Goal: Browse casually: Explore the website without a specific task or goal

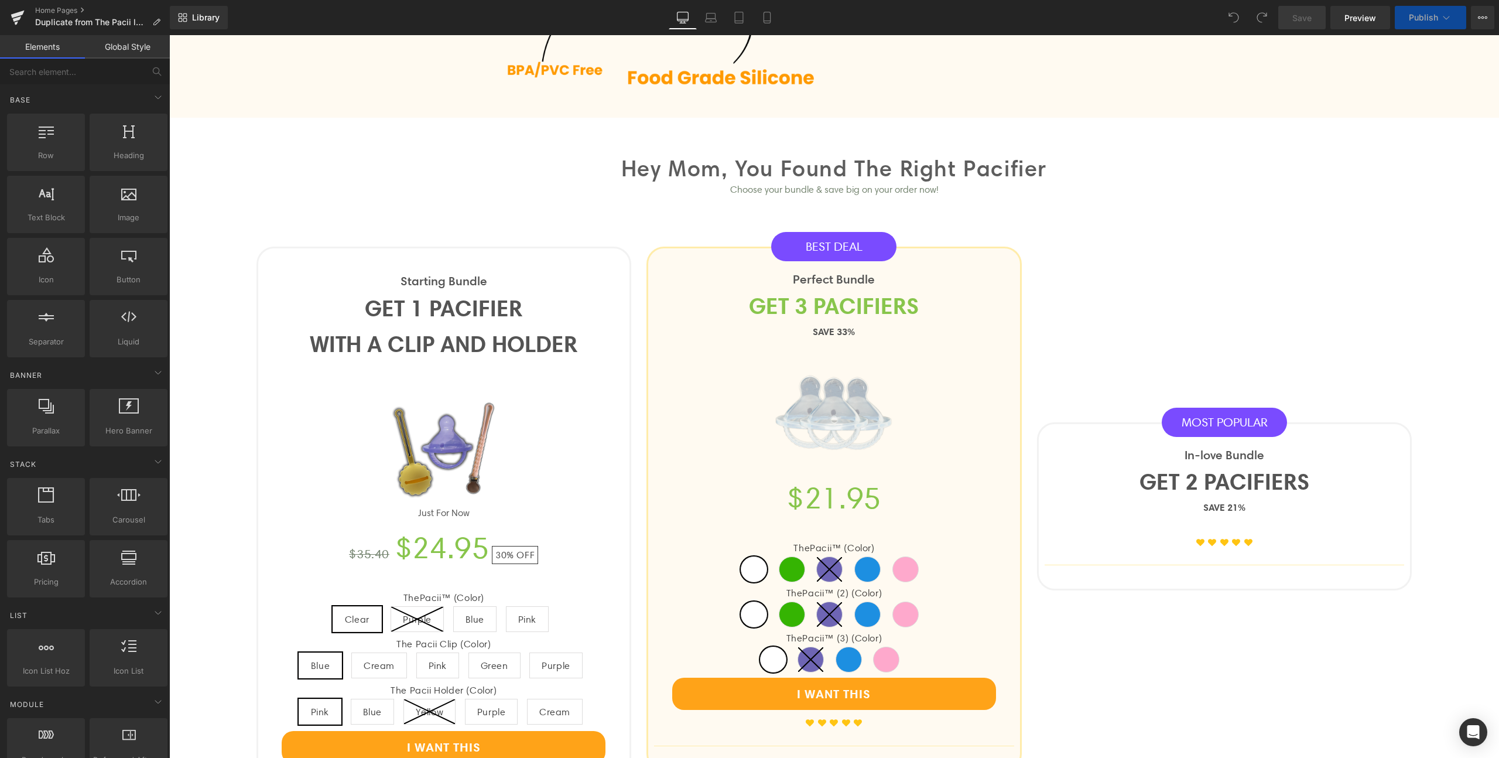
scroll to position [952, 0]
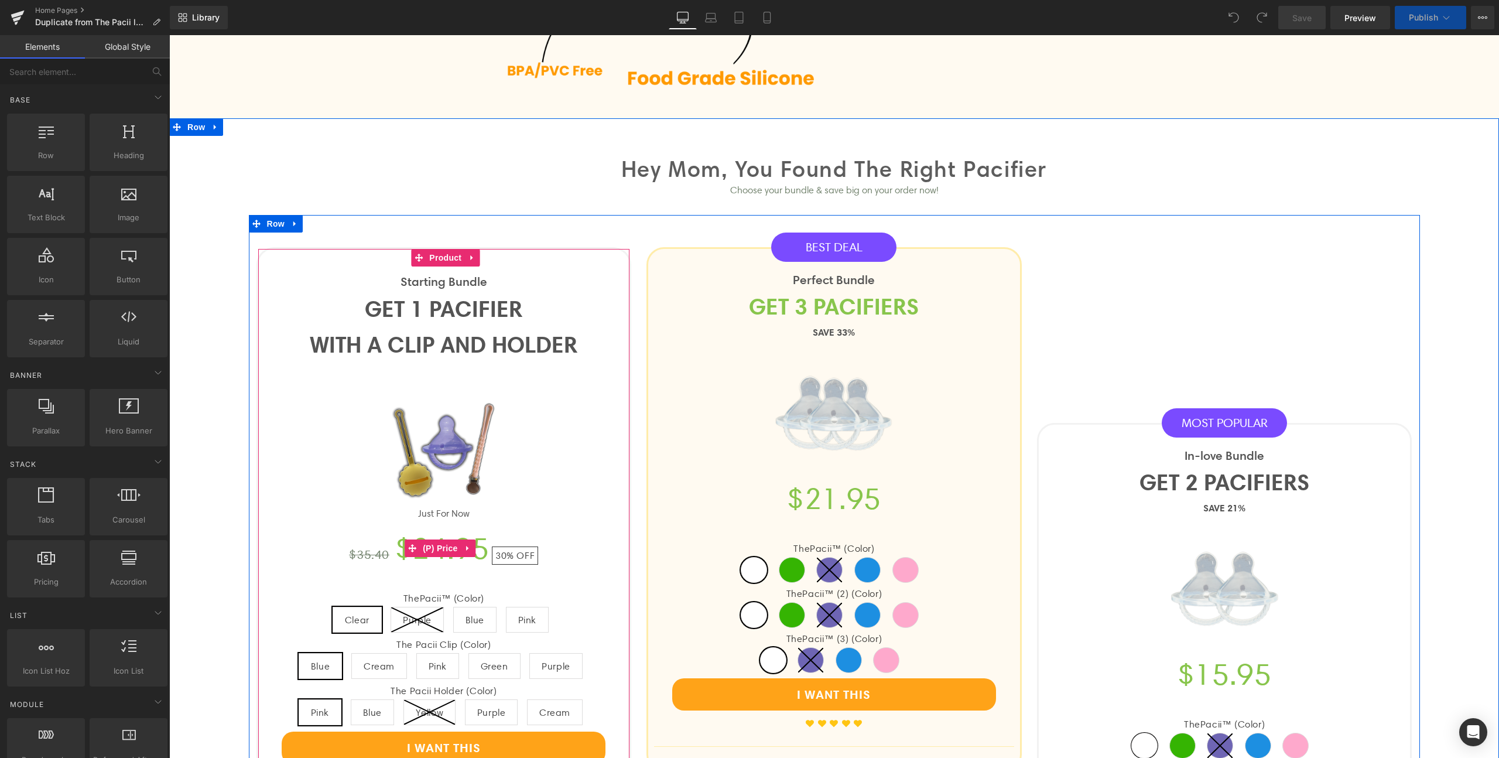
click at [509, 558] on span "30% OFF" at bounding box center [515, 555] width 46 height 18
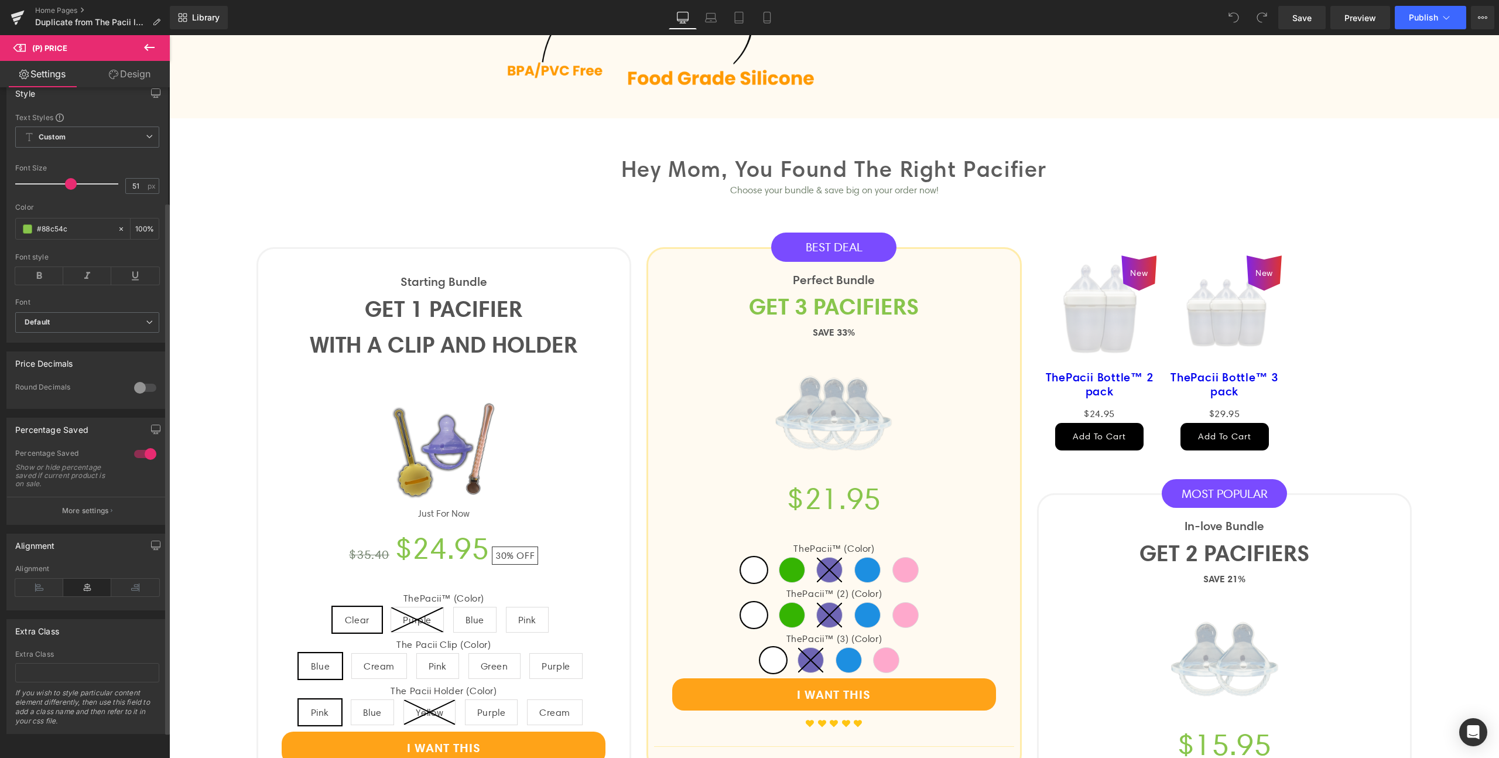
scroll to position [177, 0]
click at [105, 505] on p "More settings" at bounding box center [85, 510] width 47 height 11
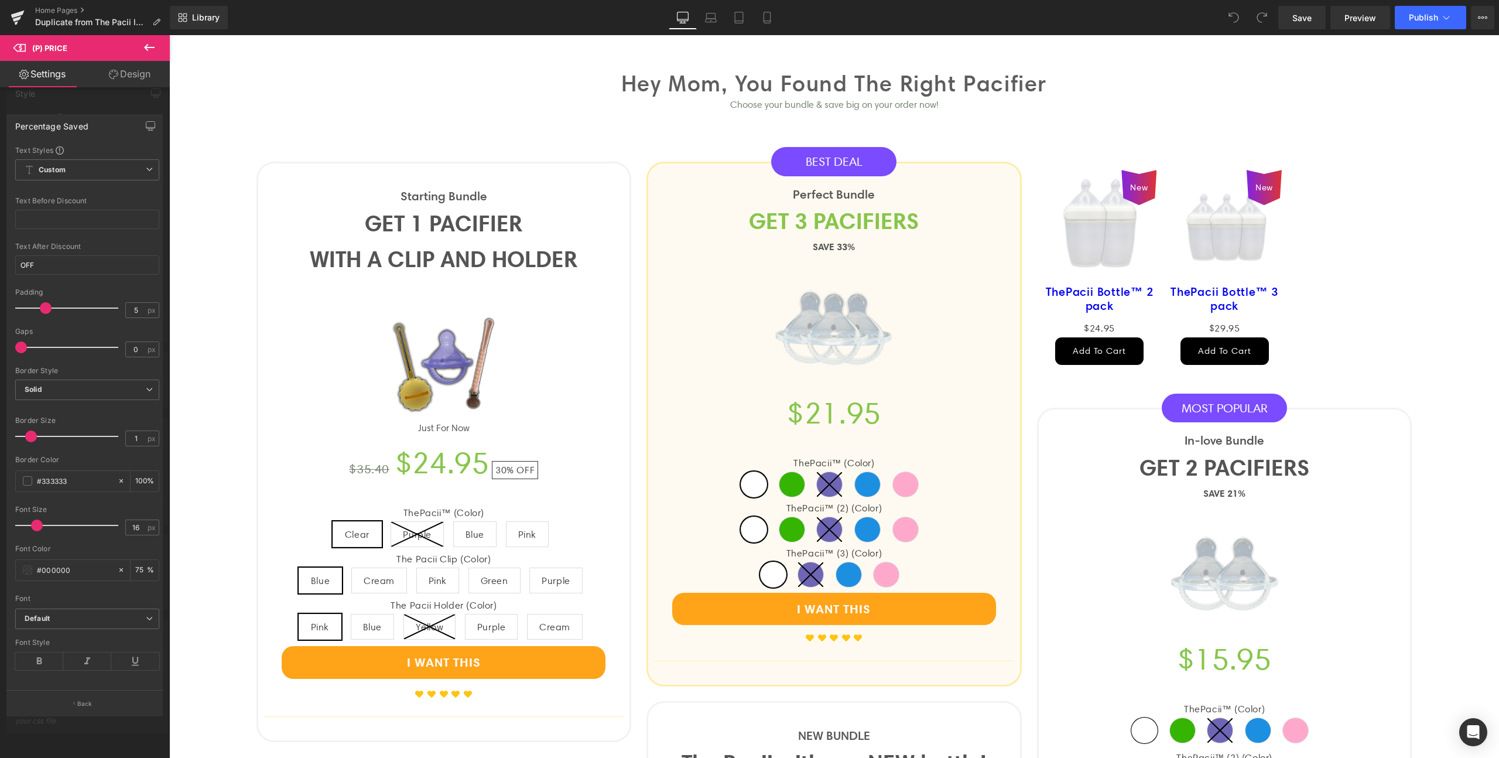
scroll to position [1068, 0]
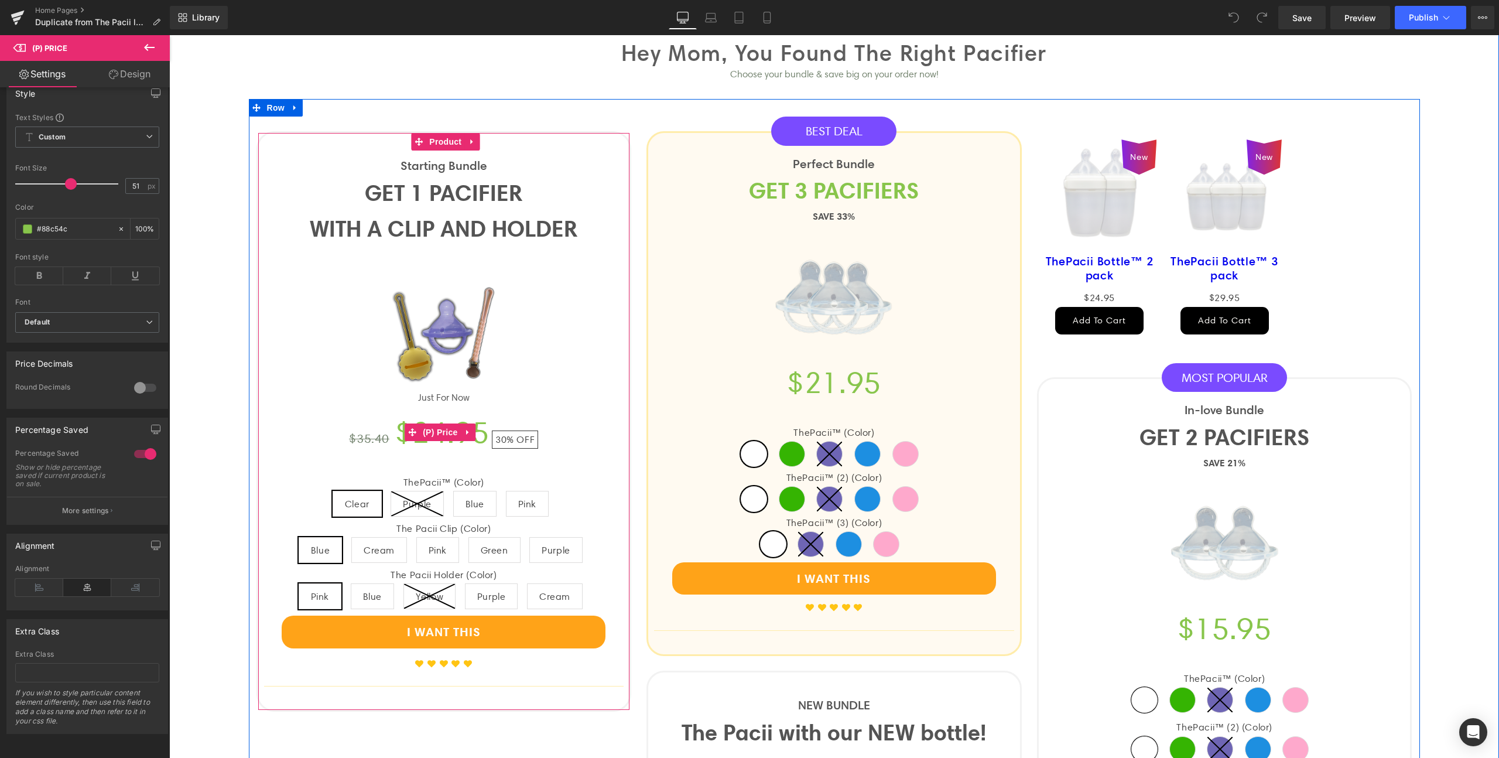
click at [498, 437] on span "30%" at bounding box center [504, 439] width 19 height 11
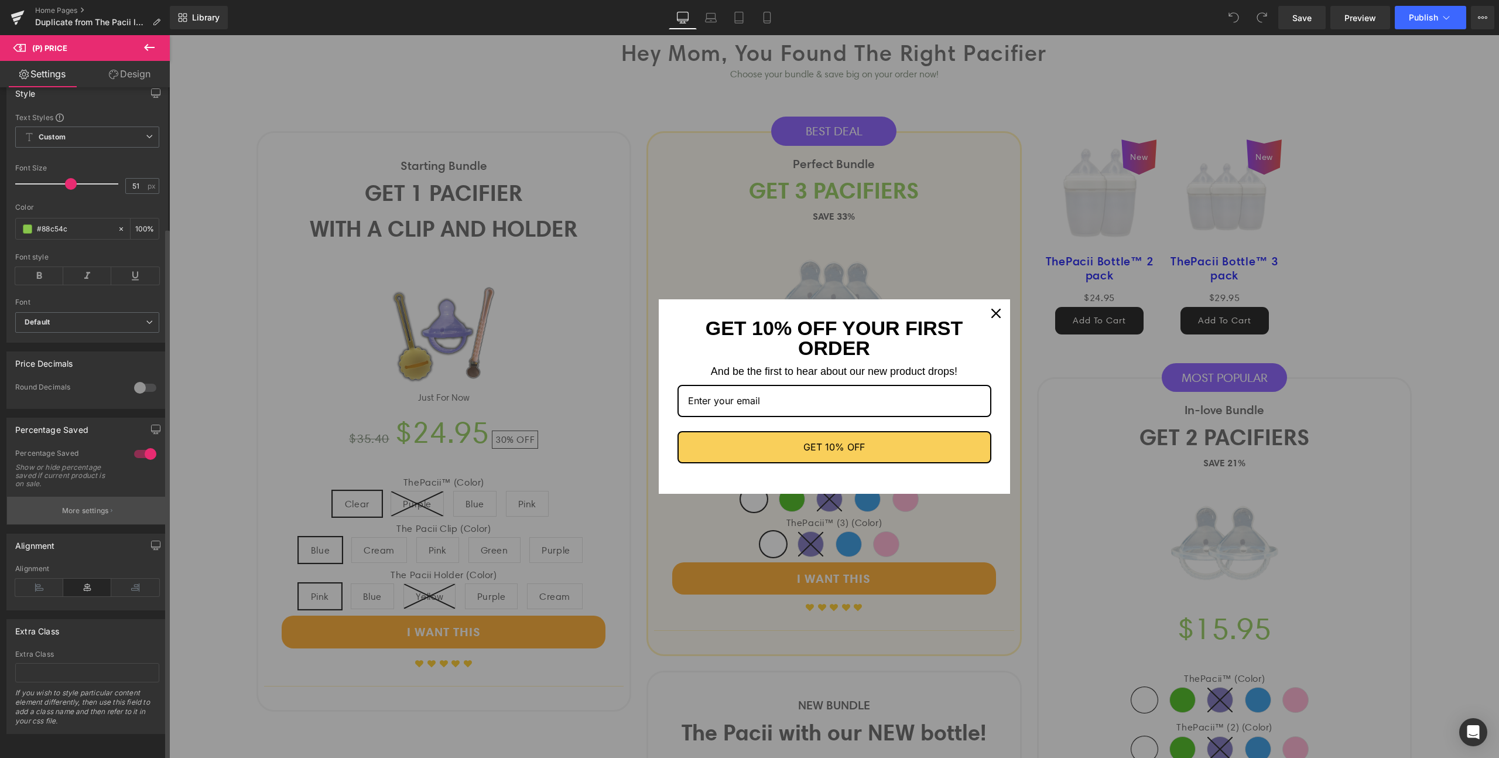
click at [115, 497] on button "More settings" at bounding box center [87, 511] width 160 height 28
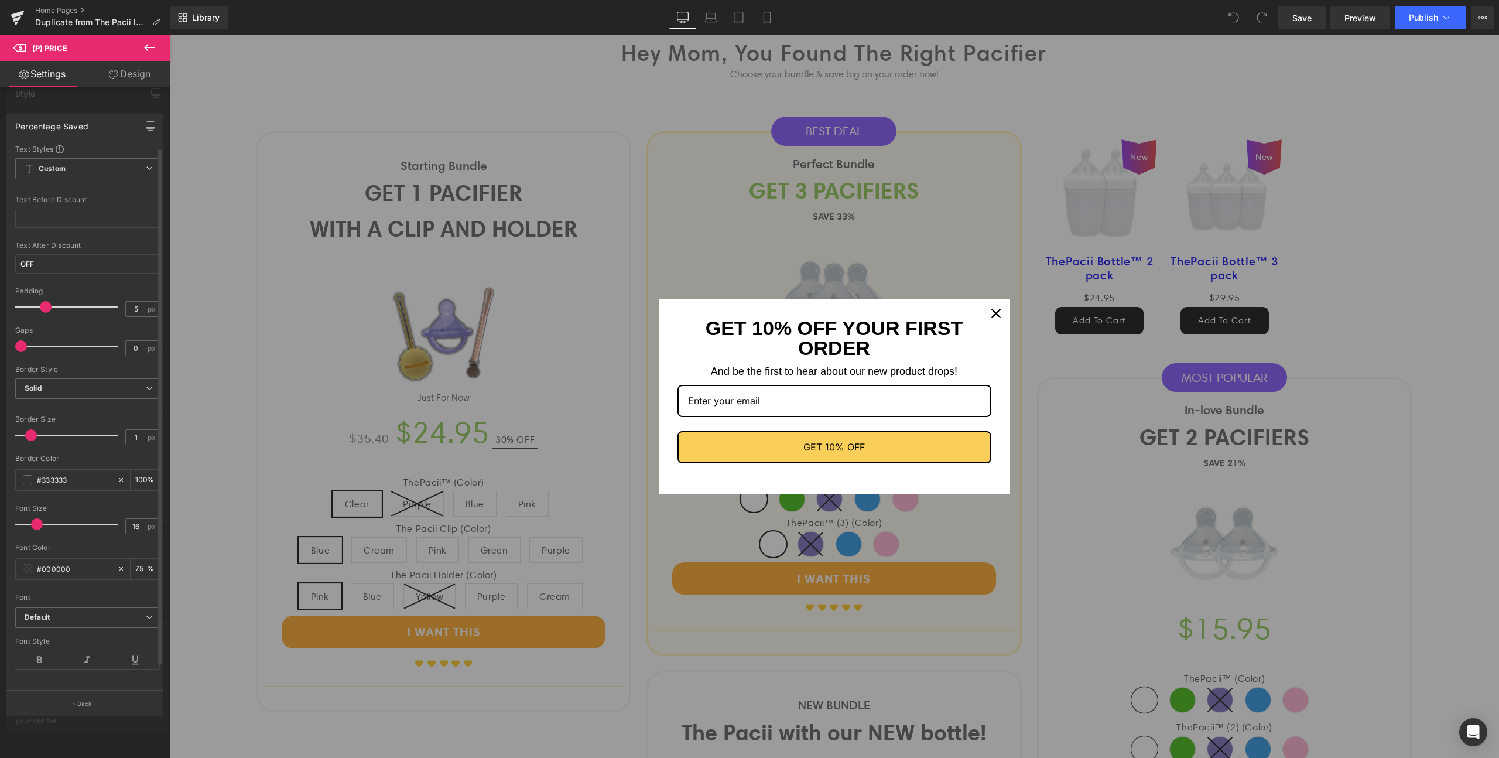
scroll to position [0, 0]
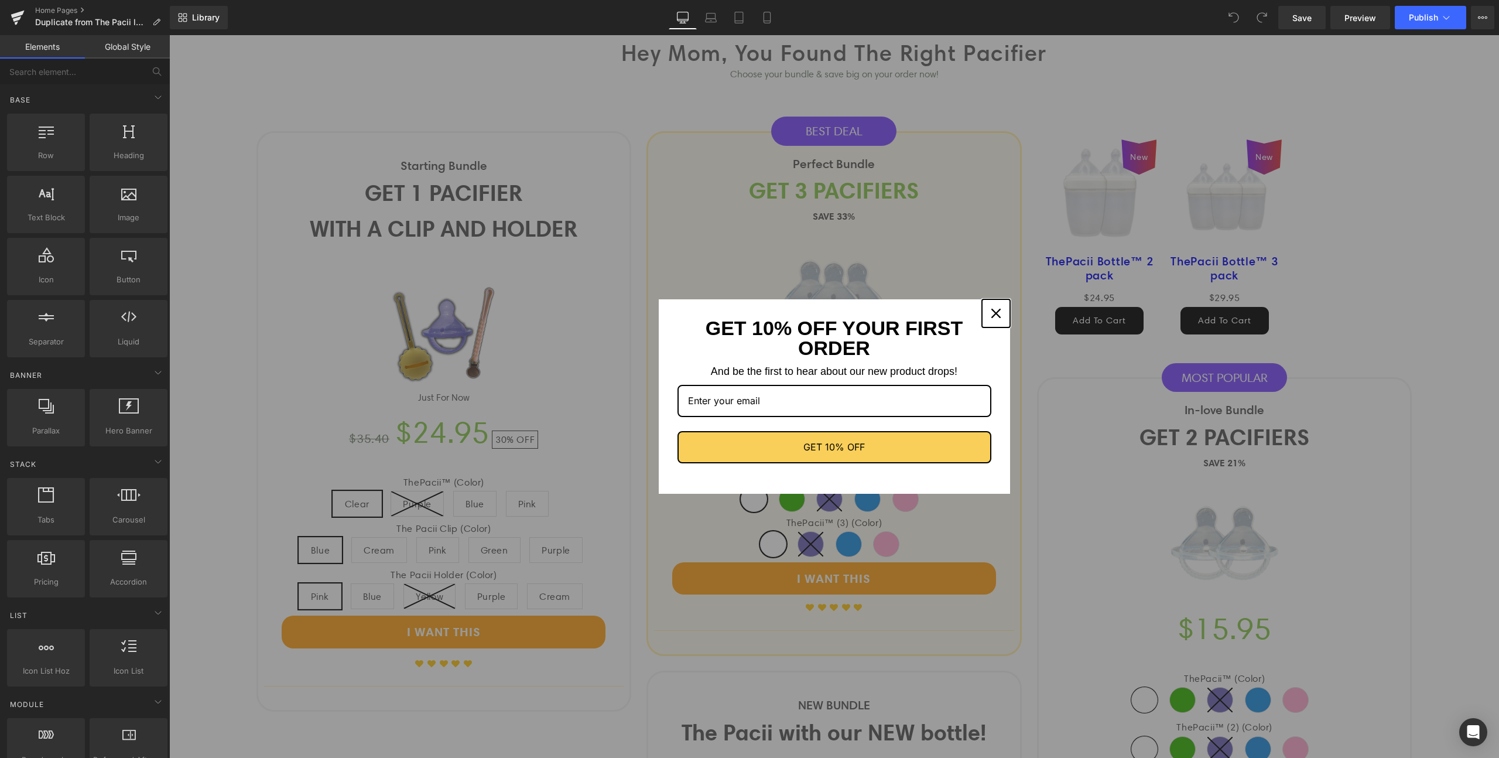
click at [991, 312] on icon "close icon" at bounding box center [995, 313] width 9 height 9
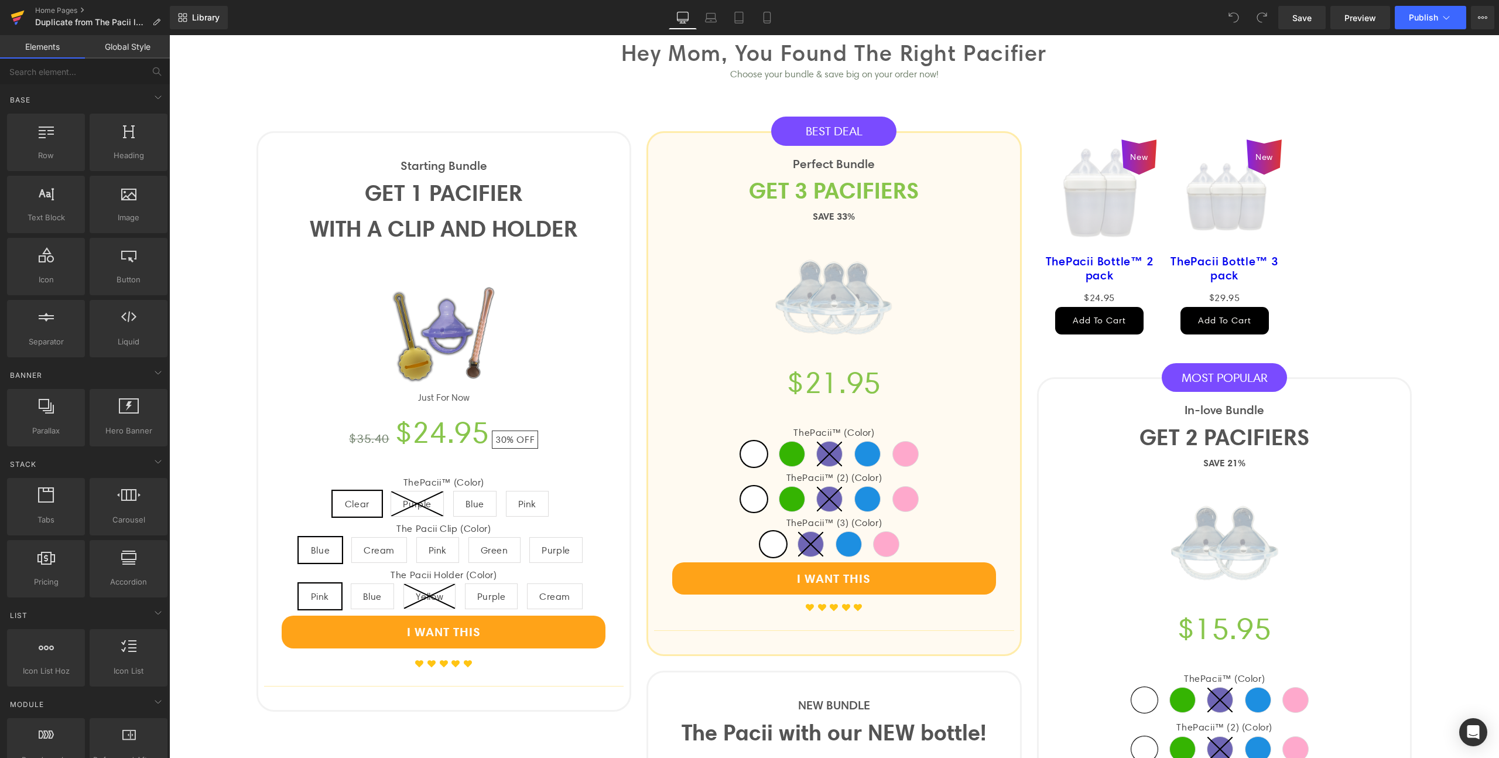
click at [23, 13] on icon at bounding box center [18, 17] width 14 height 29
